Goal: Transaction & Acquisition: Subscribe to service/newsletter

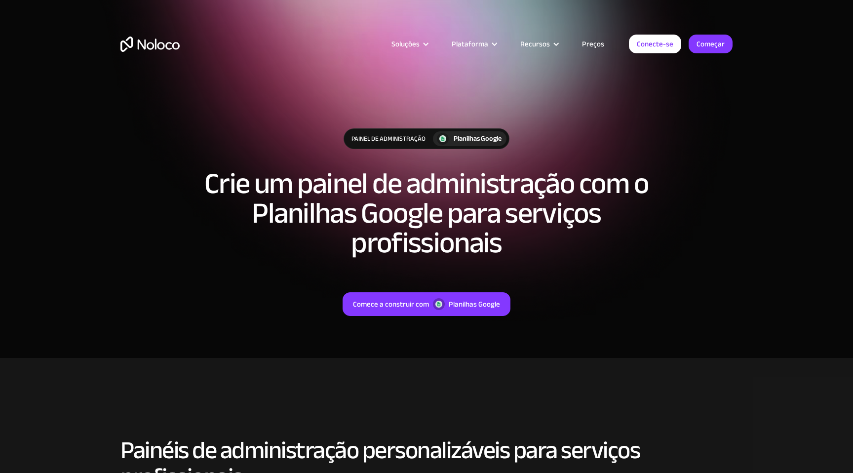
click at [756, 143] on section "Painel de administração Planilhas Google Crie um painel de administração com o …" at bounding box center [426, 179] width 853 height 358
click at [716, 43] on font "Começar" at bounding box center [710, 44] width 28 height 14
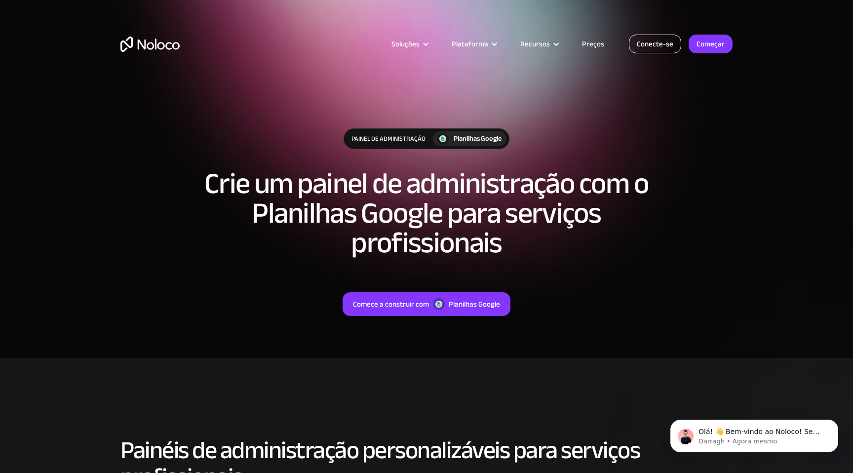
click at [646, 44] on font "Conecte-se" at bounding box center [654, 44] width 37 height 14
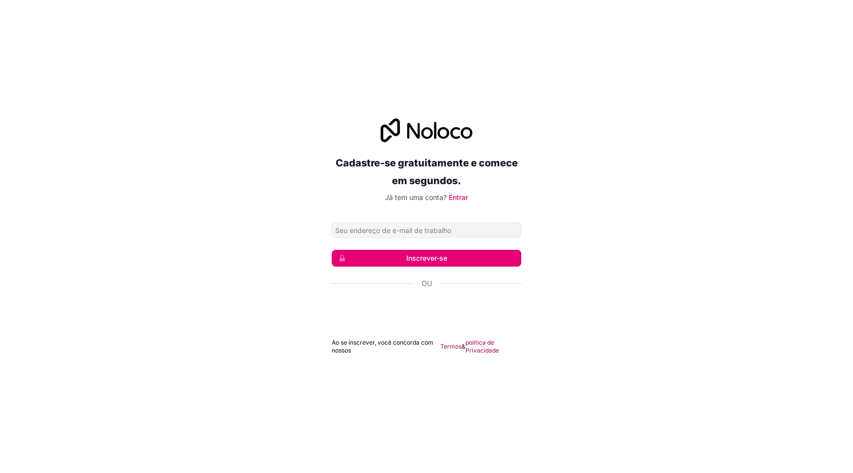
click at [442, 233] on input "Endereço de email" at bounding box center [426, 230] width 189 height 16
type input "[PERSON_NAME][EMAIL_ADDRESS][DOMAIN_NAME]"
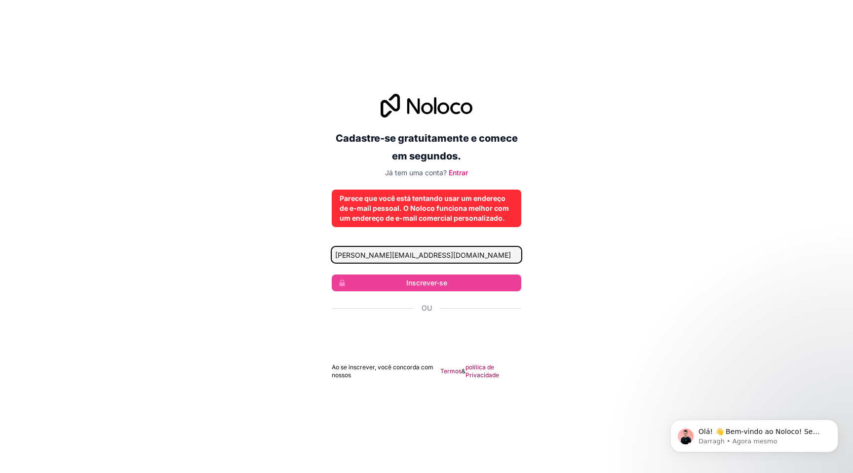
drag, startPoint x: 468, startPoint y: 254, endPoint x: 236, endPoint y: 241, distance: 232.2
click at [239, 241] on div "Cadastre-se gratuitamente e comece em segundos. Já tem uma conta? Entrar Parece…" at bounding box center [426, 236] width 853 height 313
click at [539, 237] on div "Cadastre-se gratuitamente e comece em segundos. Já tem uma conta? Entrar Parece…" at bounding box center [426, 236] width 853 height 313
click at [426, 256] on input "Endereço de email" at bounding box center [426, 255] width 189 height 16
drag, startPoint x: 421, startPoint y: 260, endPoint x: 290, endPoint y: 255, distance: 131.3
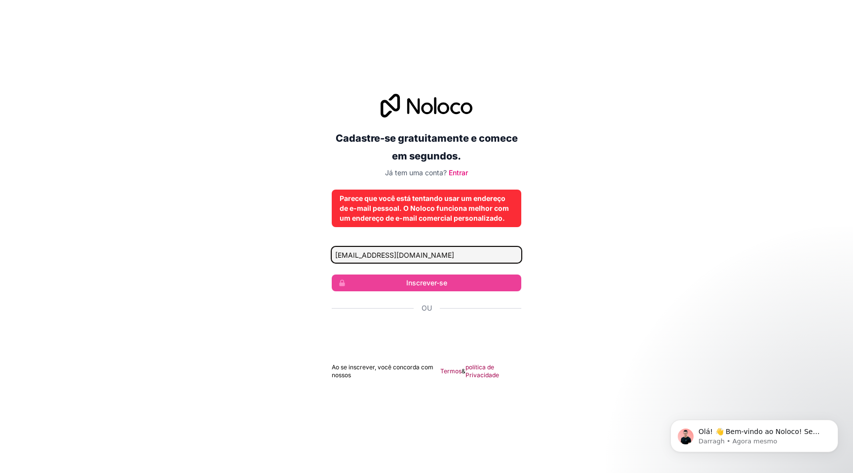
click at [290, 255] on div "Cadastre-se gratuitamente e comece em segundos. Já tem uma conta? Entrar Parece…" at bounding box center [426, 236] width 853 height 313
type input "[PERSON_NAME][EMAIL_ADDRESS][DOMAIN_NAME]"
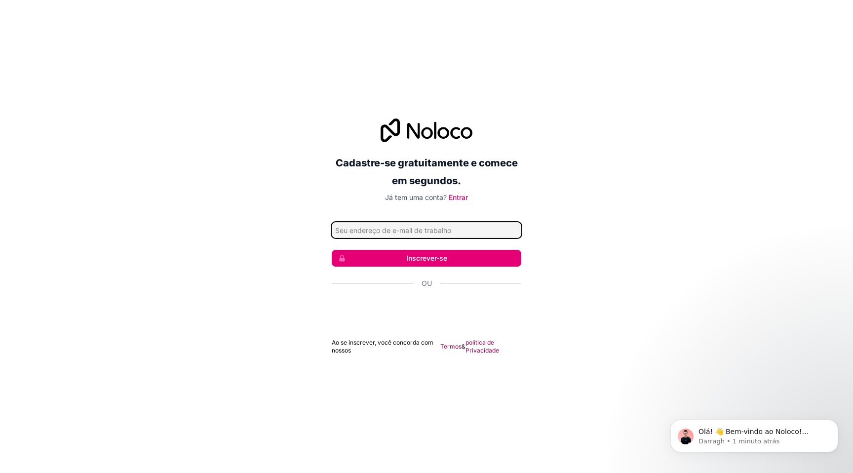
click at [398, 234] on input "Endereço de email" at bounding box center [426, 230] width 189 height 16
type input "[EMAIL_ADDRESS][DOMAIN_NAME]"
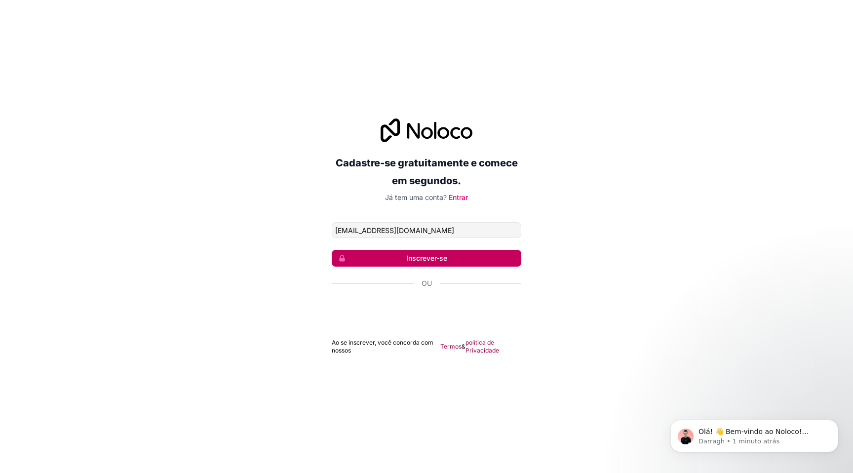
click at [447, 256] on button "Inscrever-se" at bounding box center [426, 258] width 189 height 17
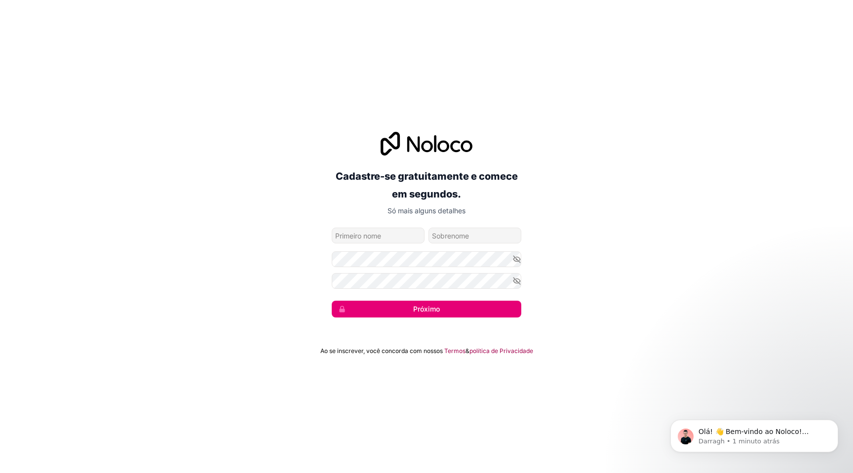
click at [639, 223] on div "Cadastre-se gratuitamente e comece em segundos. Só mais alguns detalhes bcfflor…" at bounding box center [426, 224] width 853 height 213
click at [357, 239] on input "nome dado" at bounding box center [378, 235] width 93 height 16
type input "BRUNO"
type input "FLORES"
click at [427, 306] on font "Próximo" at bounding box center [426, 308] width 27 height 8
